Goal: Task Accomplishment & Management: Manage account settings

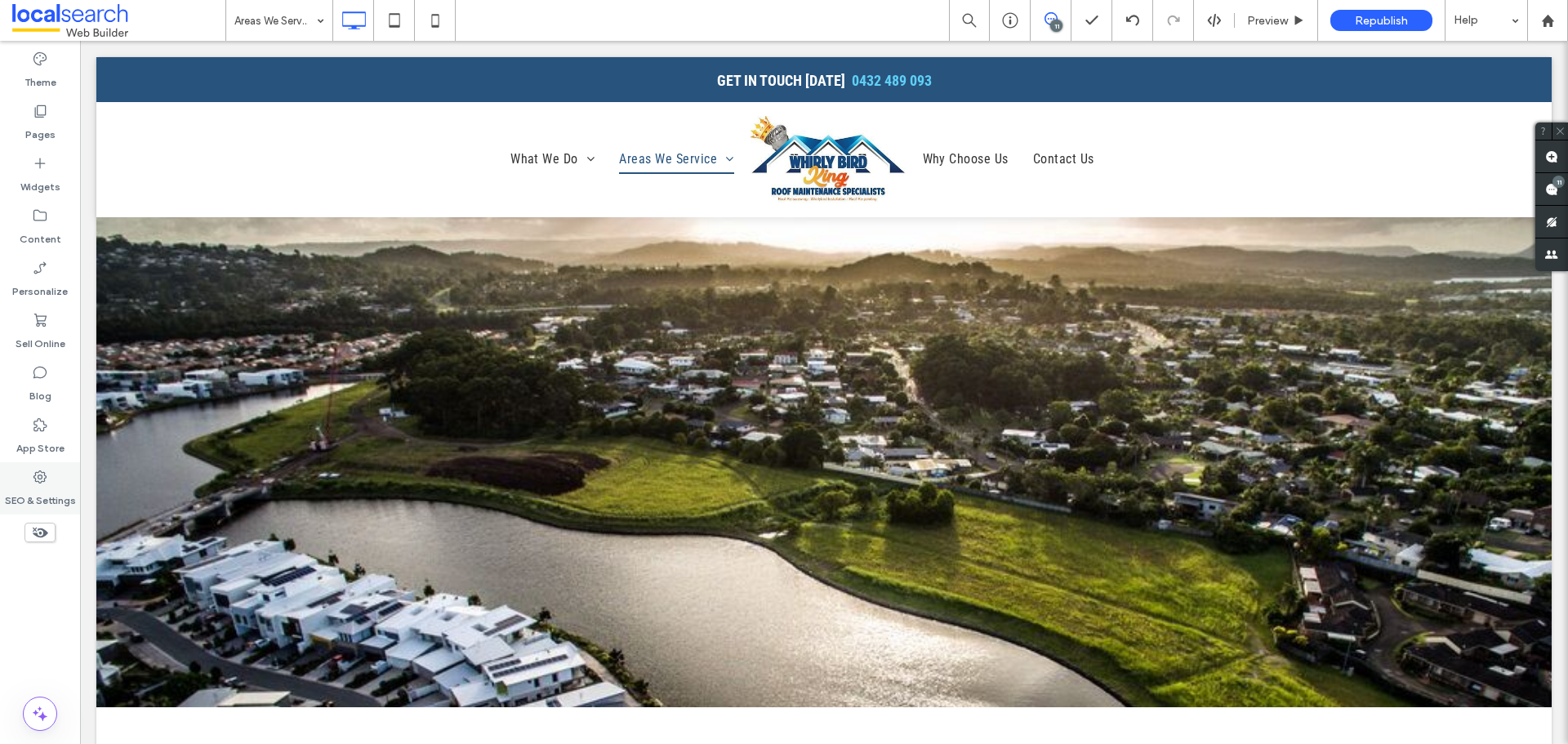
click at [37, 497] on label "SEO & Settings" at bounding box center [41, 496] width 71 height 23
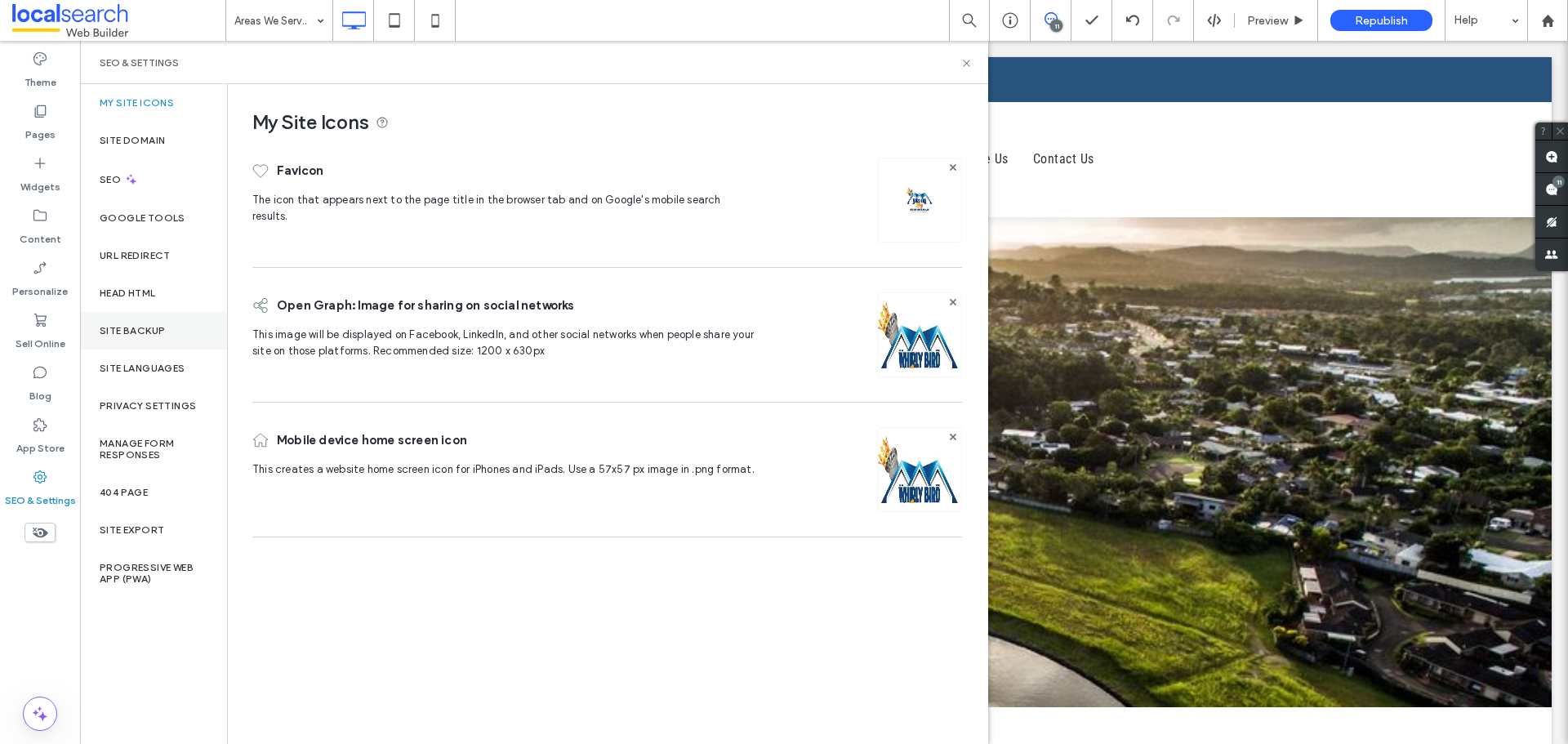
click at [172, 327] on div "Site Backup" at bounding box center [154, 330] width 147 height 37
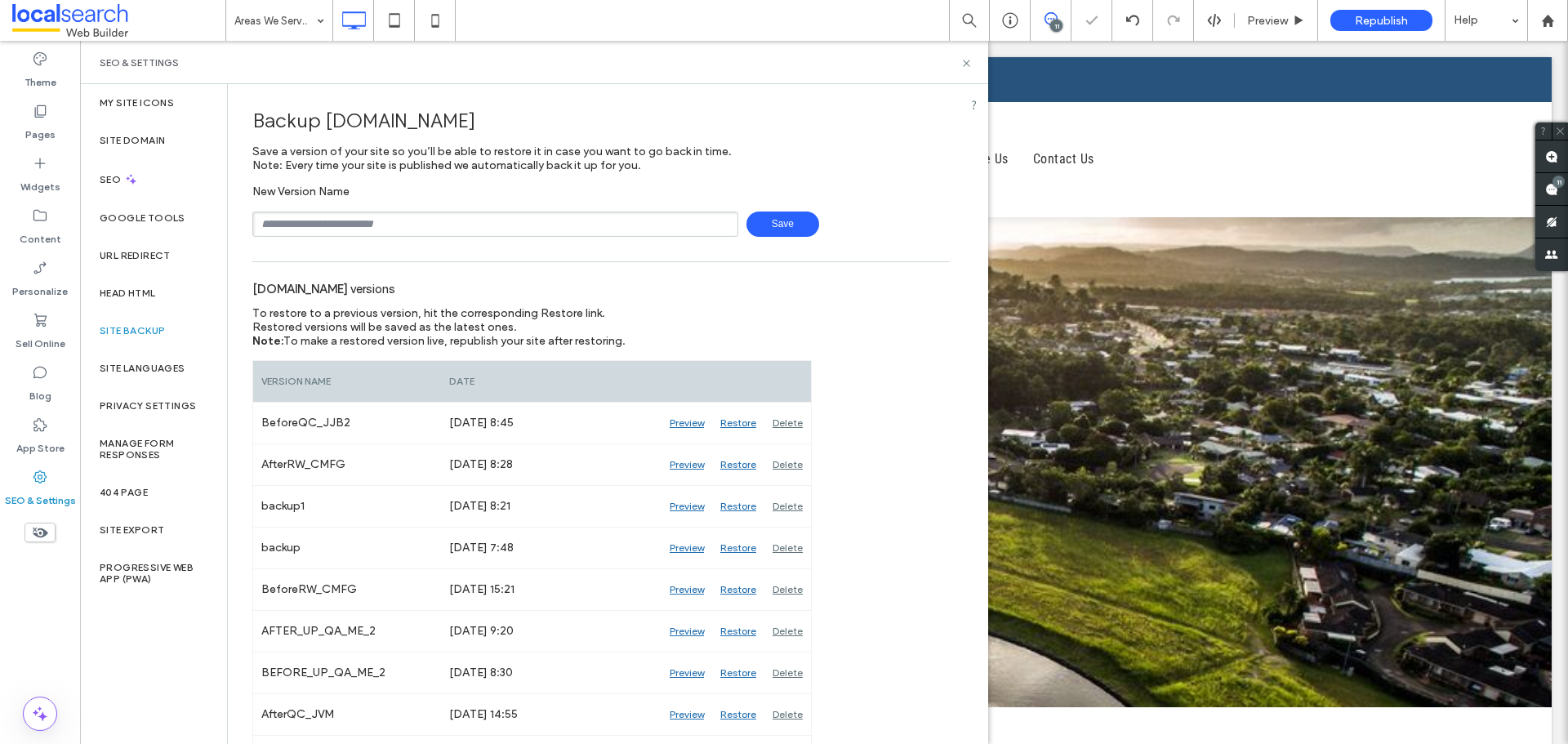
click at [404, 228] on input "text" at bounding box center [495, 224] width 486 height 25
click at [788, 224] on span "Save" at bounding box center [783, 224] width 73 height 25
click at [661, 214] on input "**********" at bounding box center [495, 224] width 486 height 25
type input "**********"
click at [780, 224] on span "Save" at bounding box center [783, 224] width 73 height 25
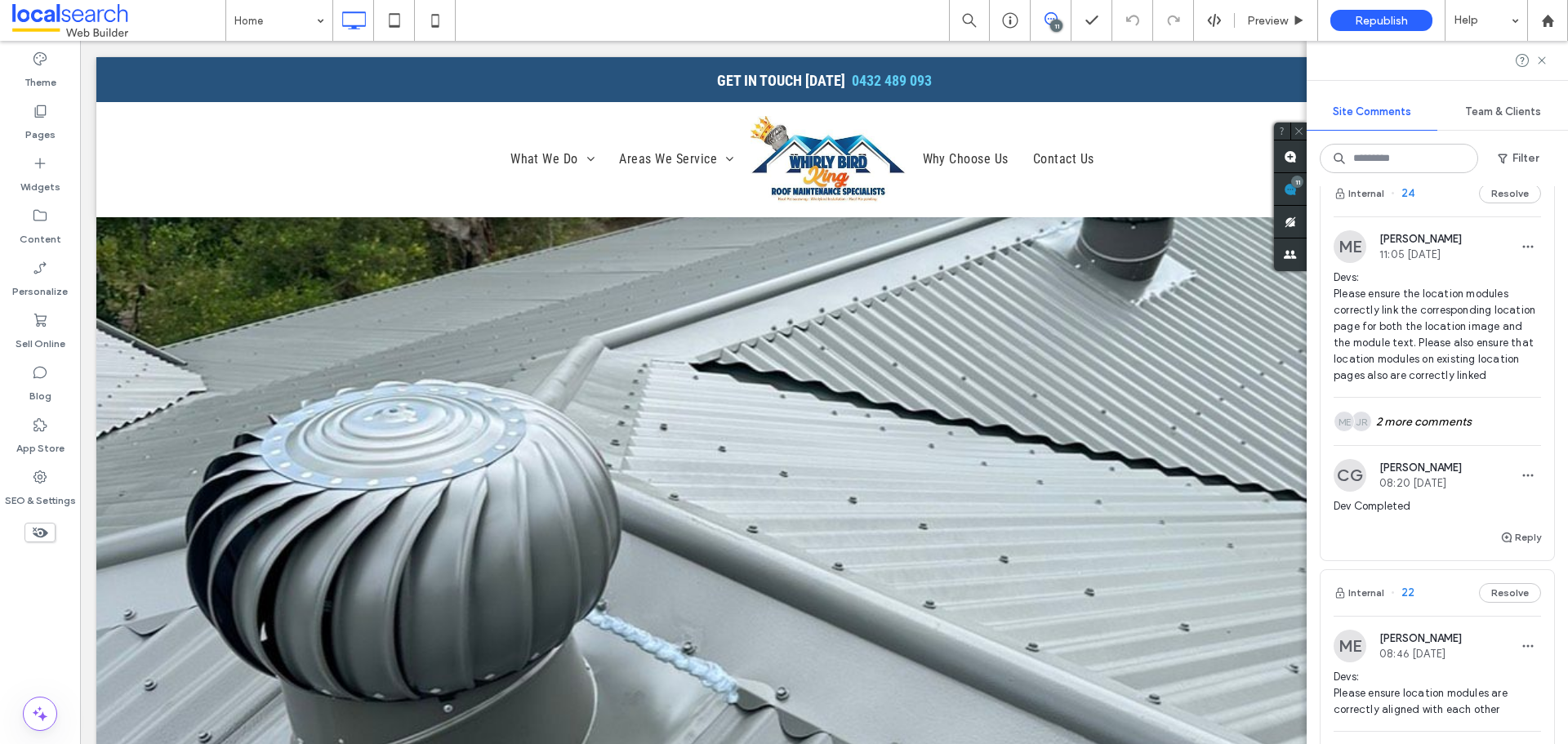
scroll to position [2694, 0]
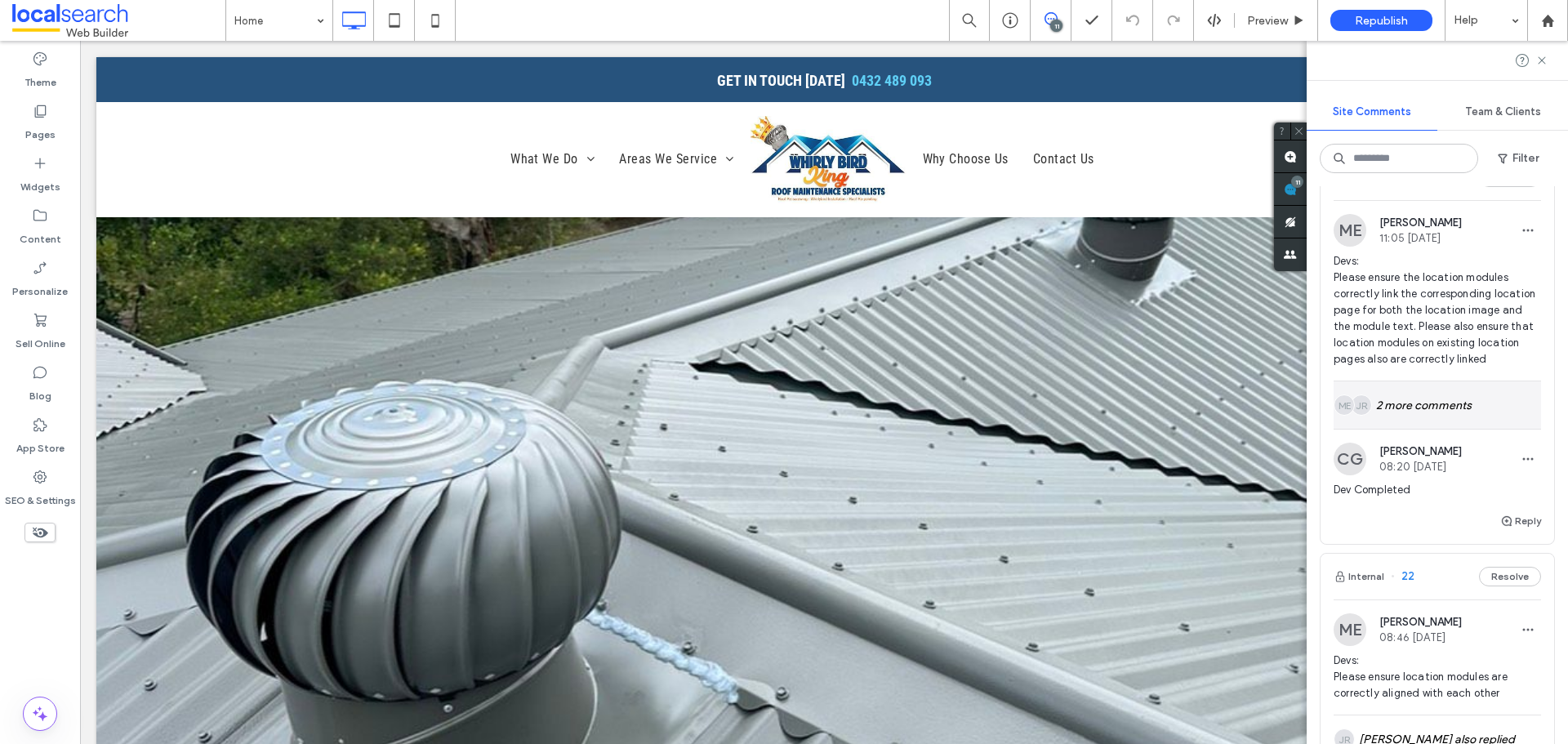
click at [1442, 429] on div "JR ME 2 more comments" at bounding box center [1438, 405] width 208 height 47
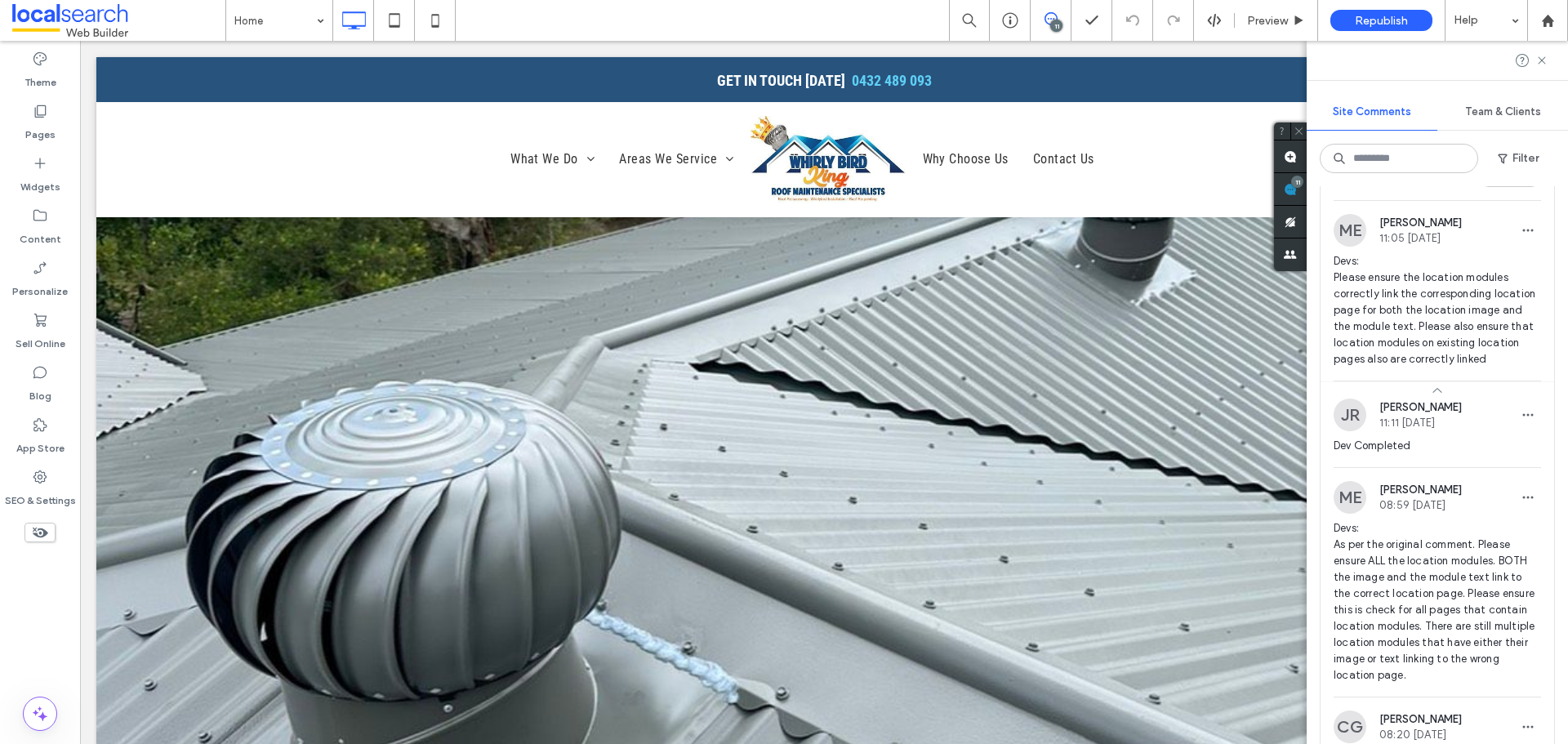
click at [1433, 368] on div at bounding box center [784, 372] width 1568 height 744
click at [1409, 367] on span "Devs: Please ensure the location modules correctly link the corresponding locat…" at bounding box center [1438, 310] width 208 height 114
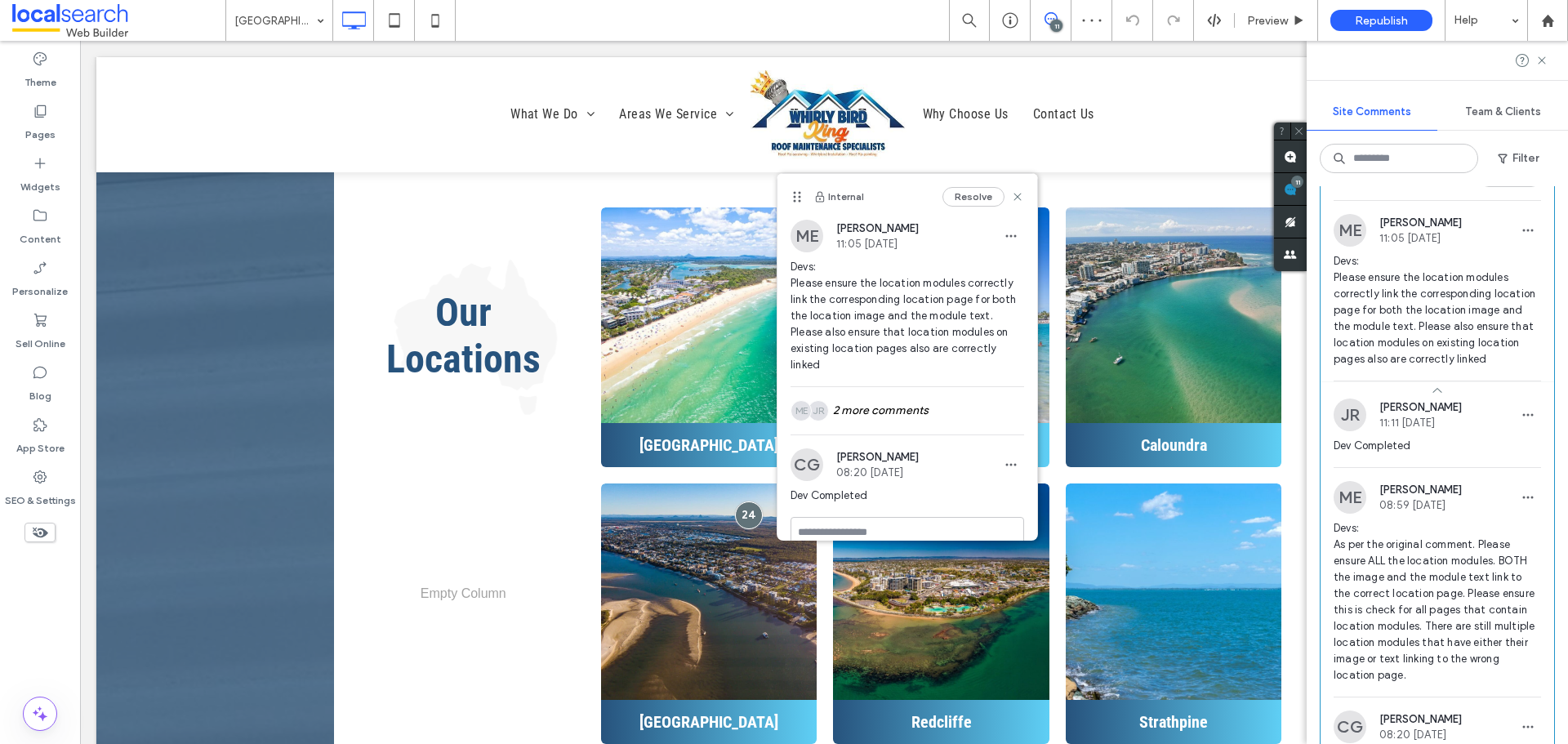
scroll to position [5441, 0]
drag, startPoint x: 882, startPoint y: 398, endPoint x: 898, endPoint y: 363, distance: 38.5
click at [882, 398] on div "JR ME 2 more comments" at bounding box center [907, 410] width 234 height 47
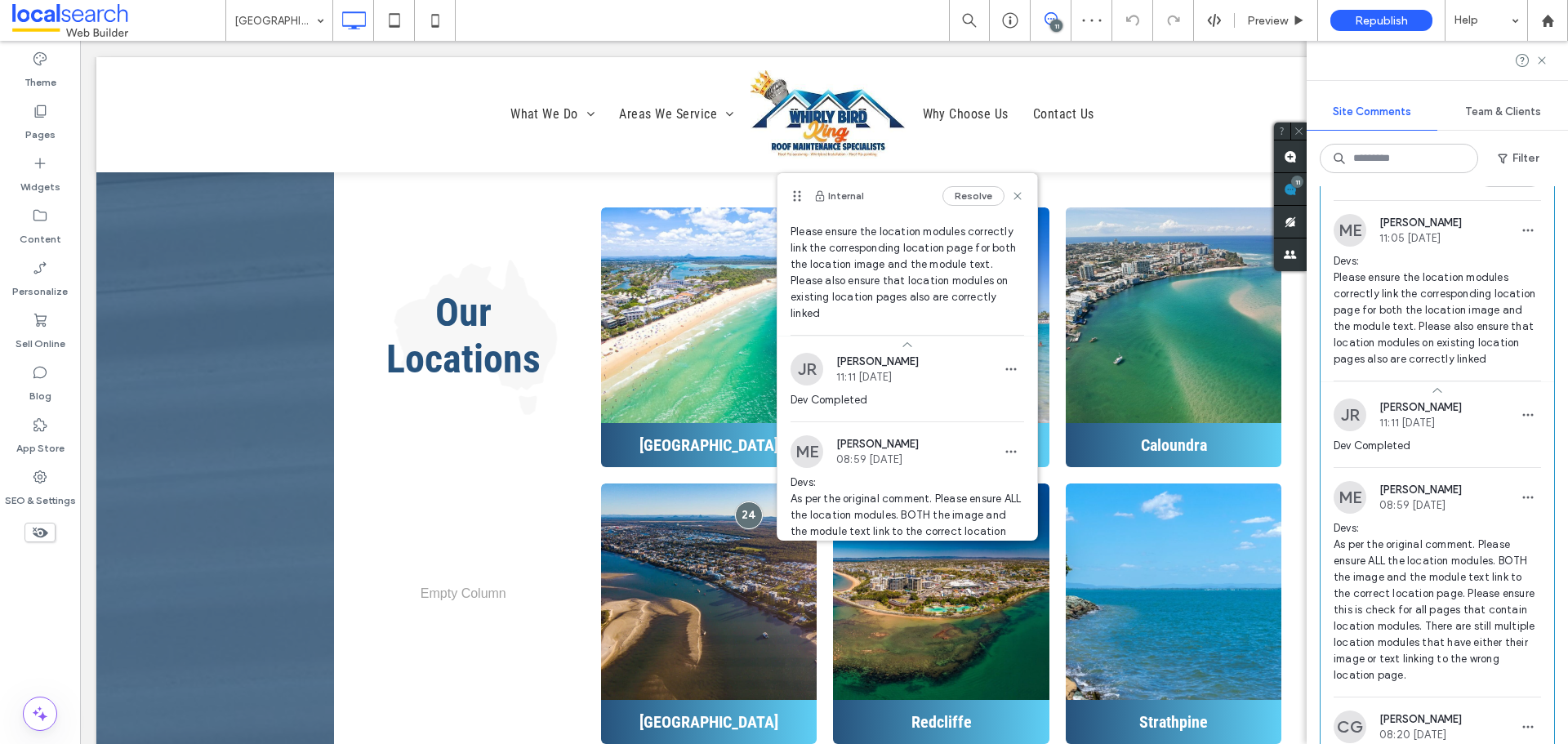
scroll to position [163, 0]
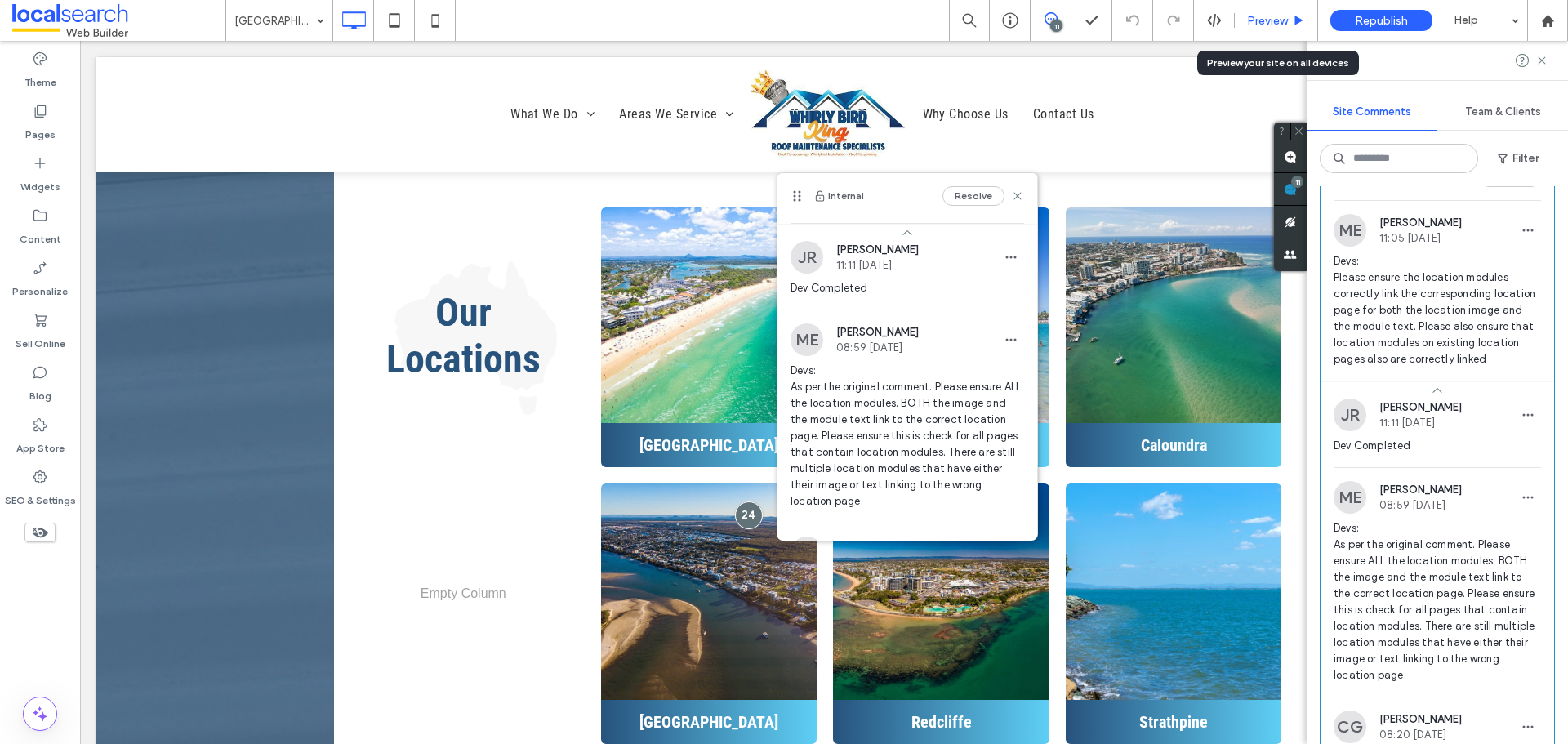
click at [1251, 24] on span "Preview" at bounding box center [1267, 20] width 41 height 14
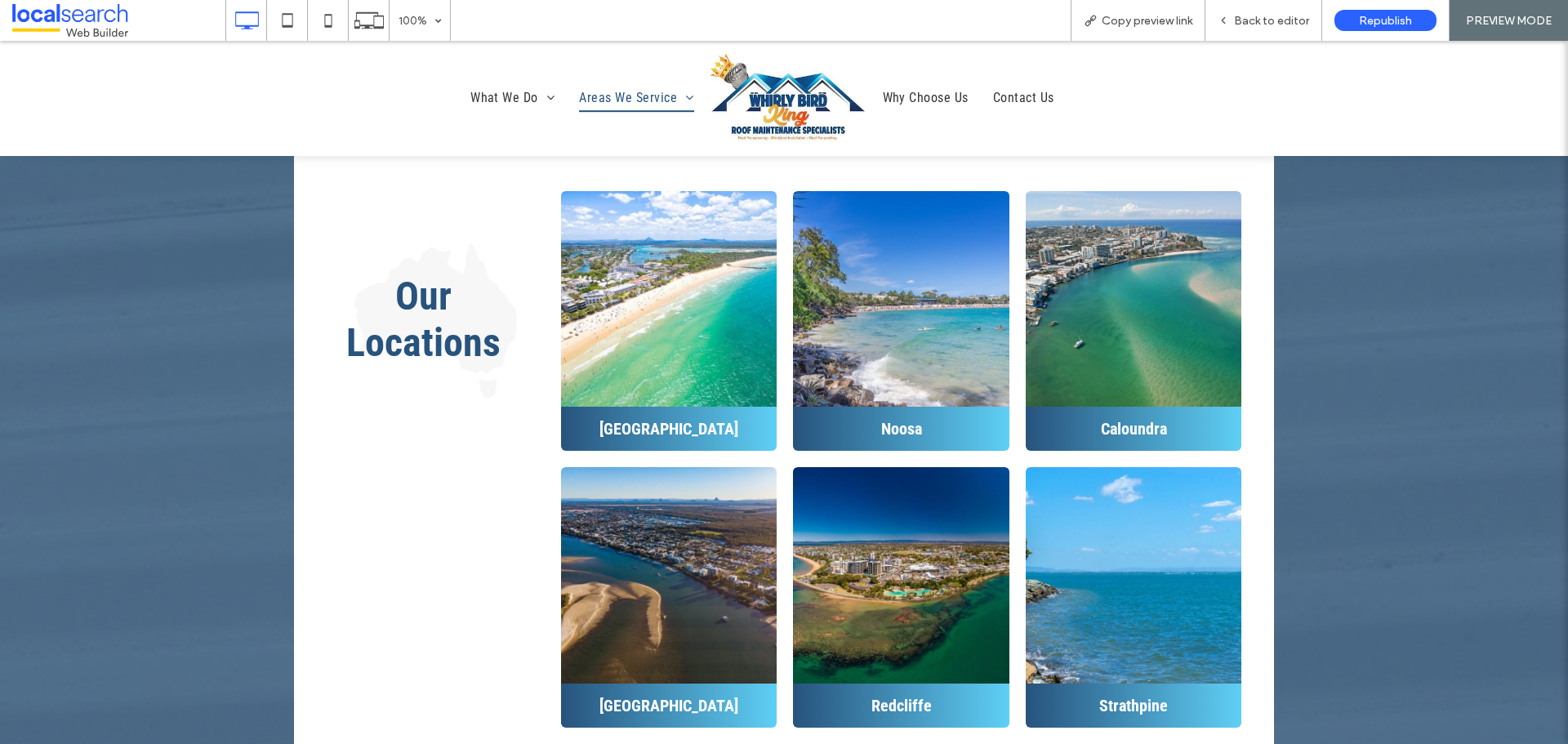
click at [1111, 23] on span "Copy preview link" at bounding box center [1146, 20] width 90 height 14
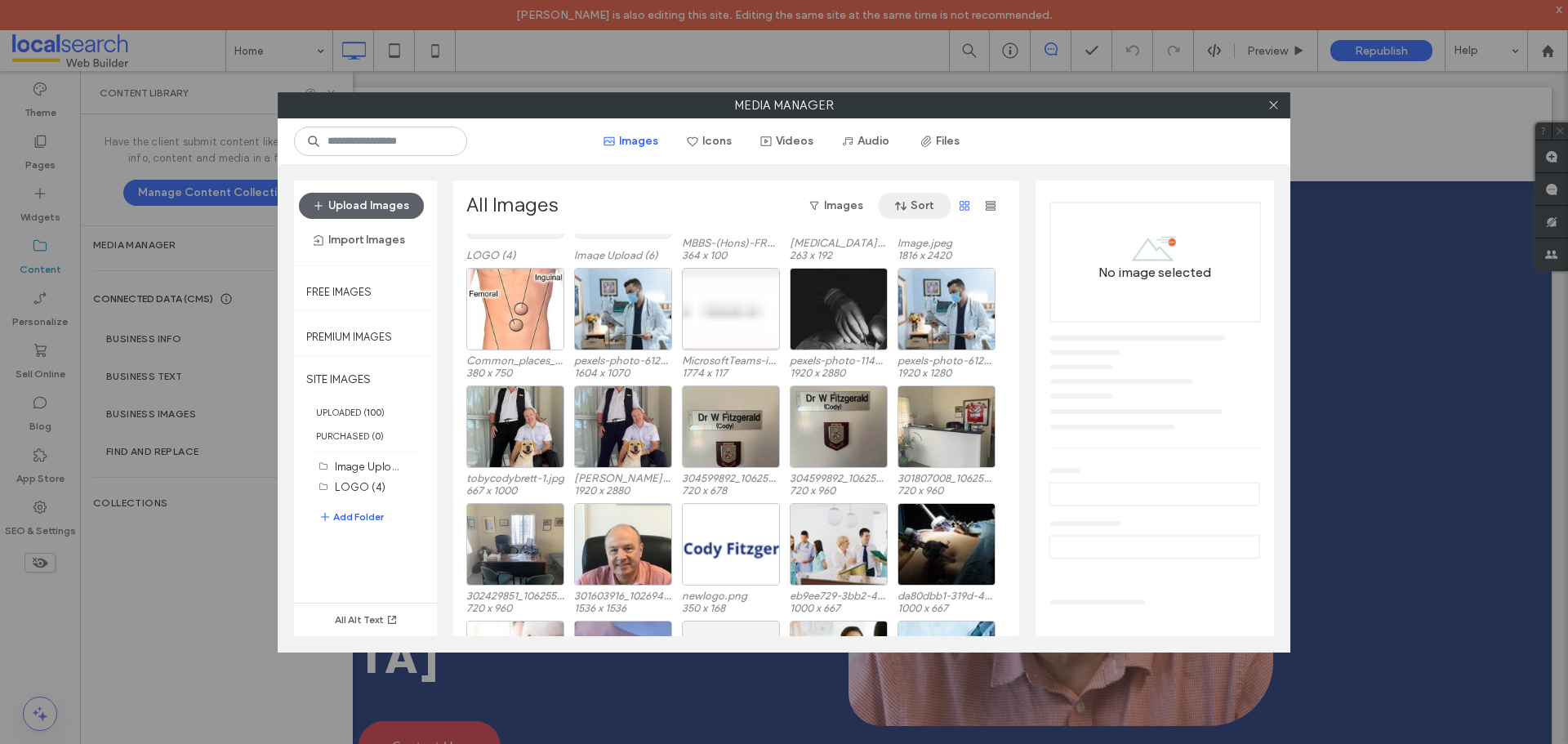
click at [934, 200] on button "Sort" at bounding box center [914, 205] width 74 height 26
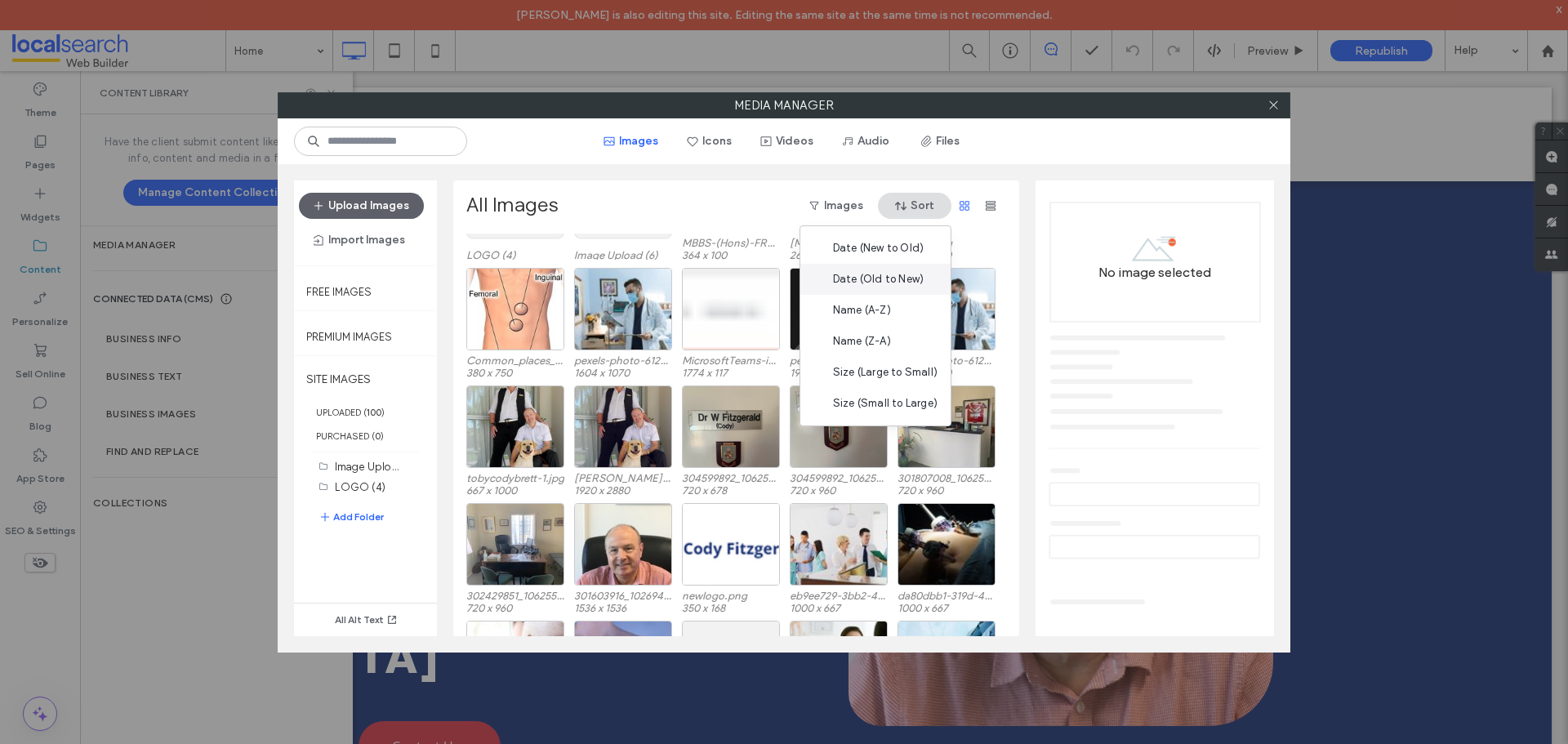
click at [908, 274] on span "Date (Old to New)" at bounding box center [878, 279] width 90 height 16
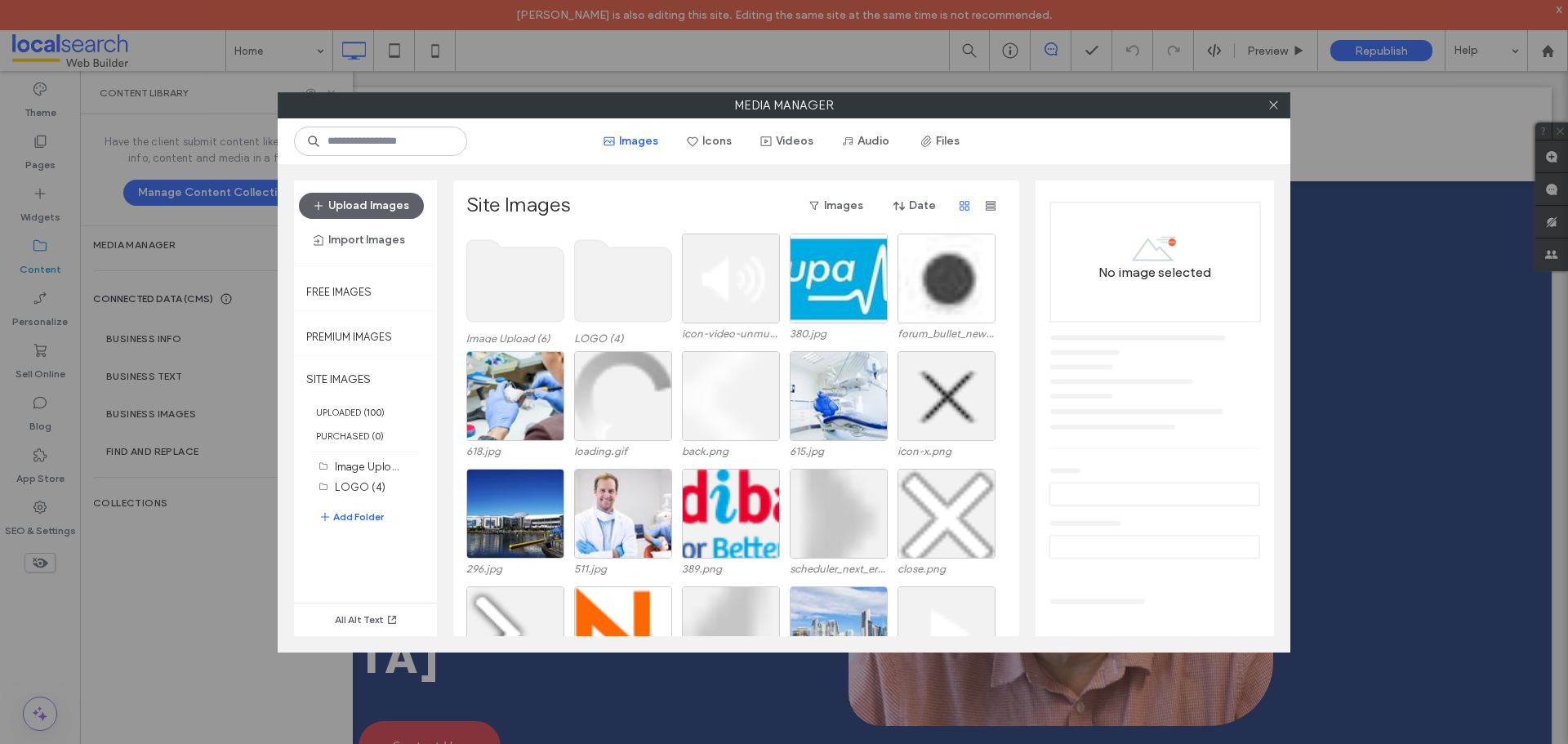
click at [613, 291] on use at bounding box center [623, 280] width 97 height 82
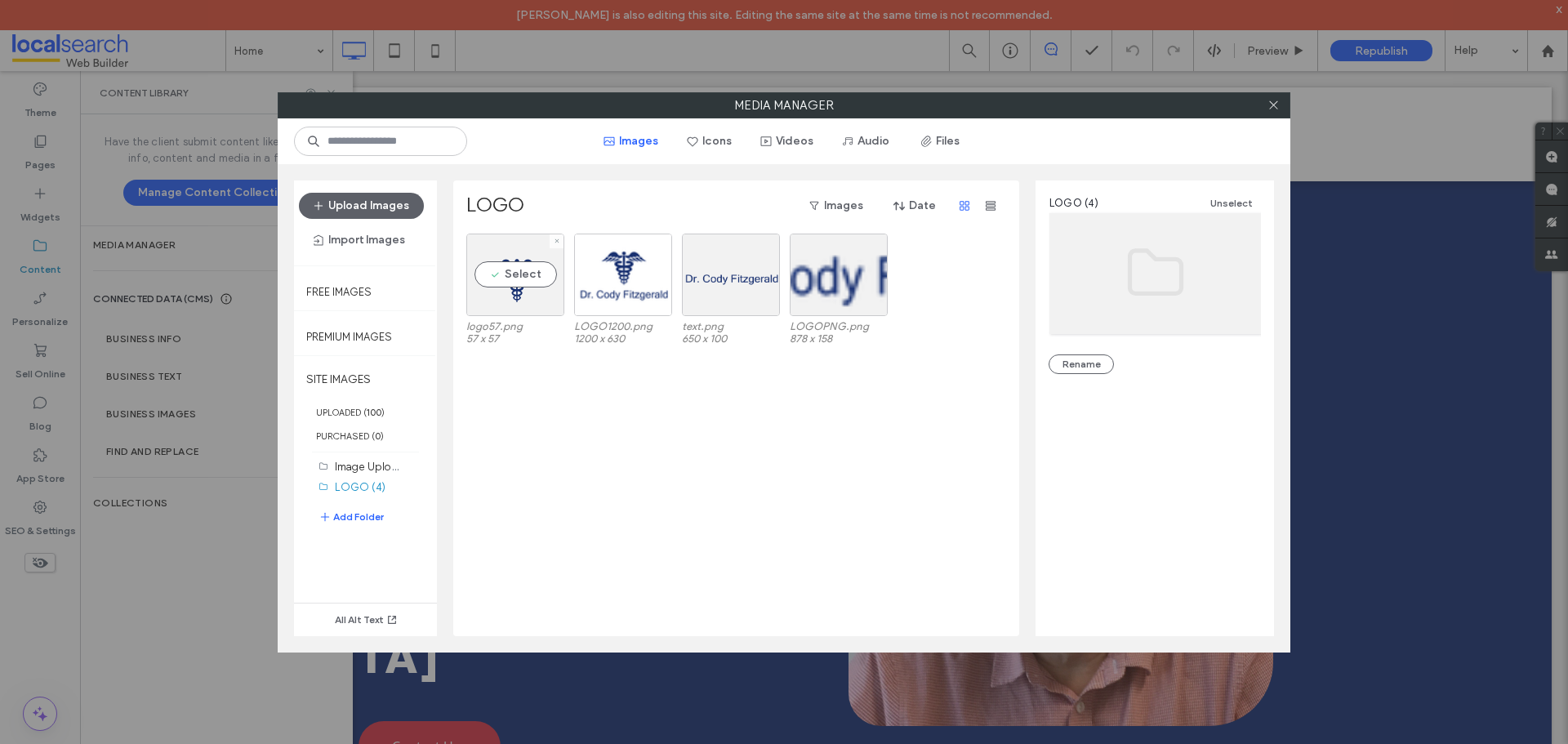
drag, startPoint x: 542, startPoint y: 318, endPoint x: 514, endPoint y: 338, distance: 34.4
click at [531, 377] on div "logo57.png 57 x 57 LOGO1200.png 1200 x 630 text.png 650 x 100 LOGOPNG.png 878 x…" at bounding box center [741, 435] width 549 height 403
click at [360, 387] on label "SITE IMAGES" at bounding box center [365, 379] width 143 height 41
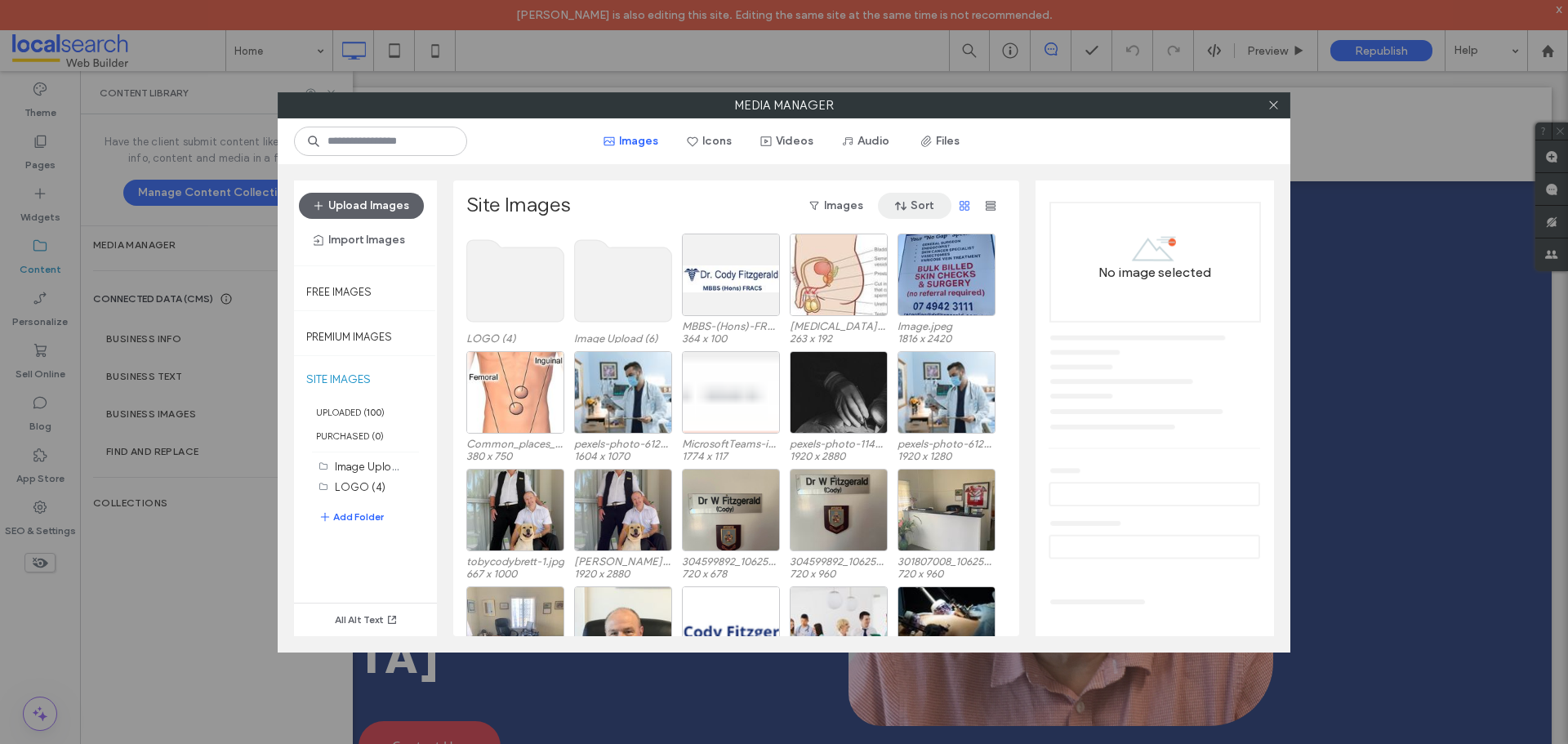
click at [899, 214] on span "button" at bounding box center [902, 205] width 16 height 24
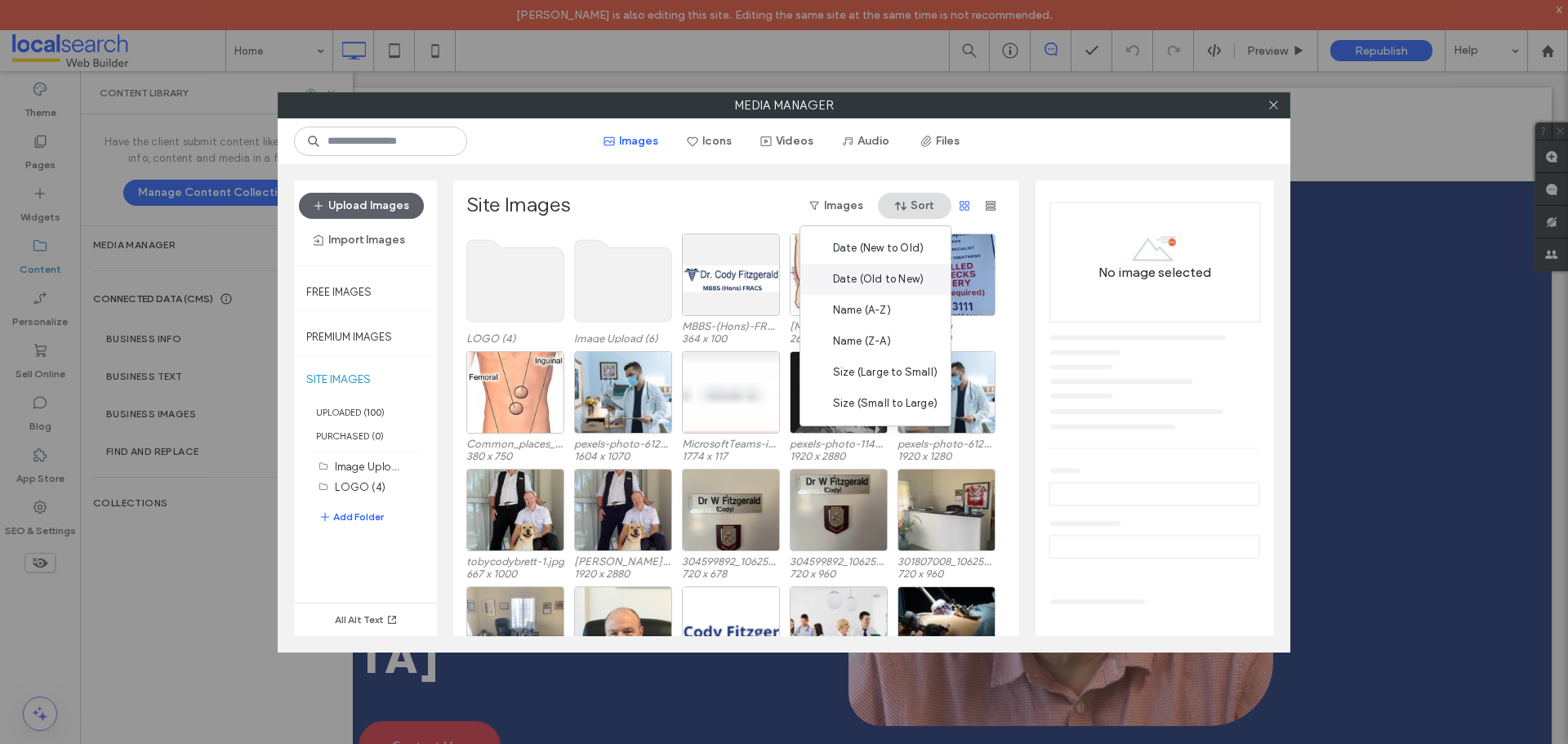
click at [878, 288] on div "Date (Old to New)" at bounding box center [875, 279] width 150 height 31
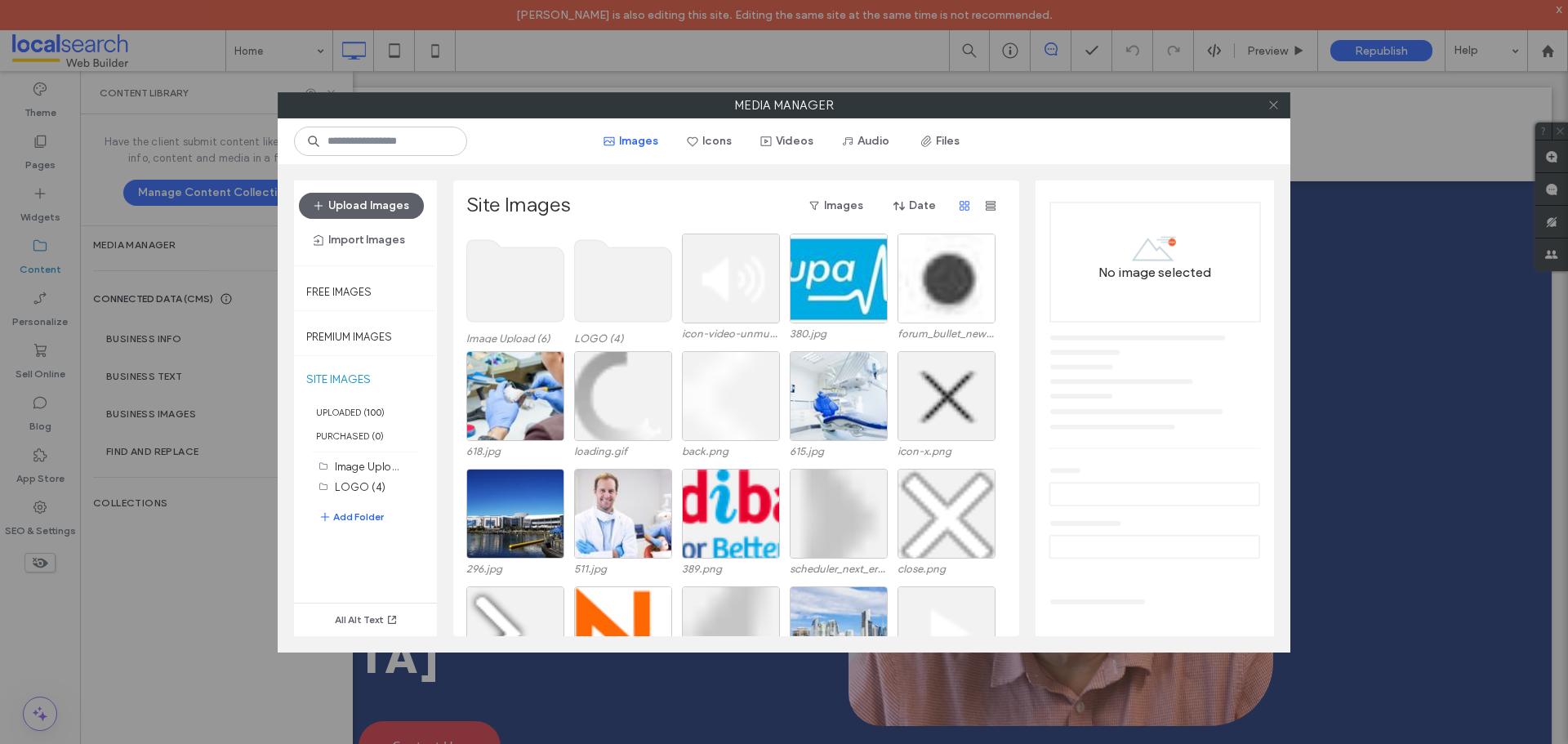
click at [1274, 96] on span at bounding box center [1273, 105] width 13 height 24
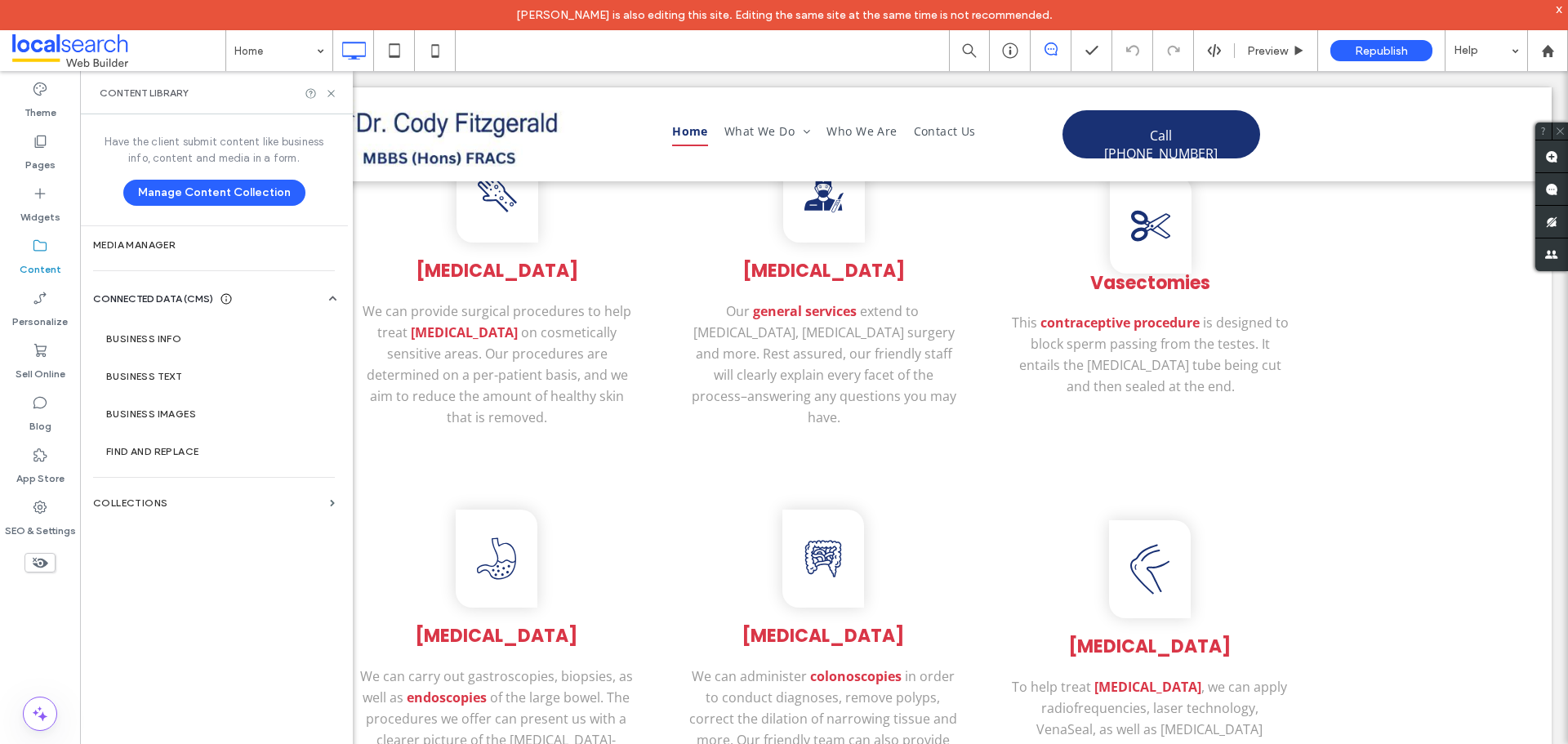
scroll to position [2204, 0]
